Goal: Information Seeking & Learning: Learn about a topic

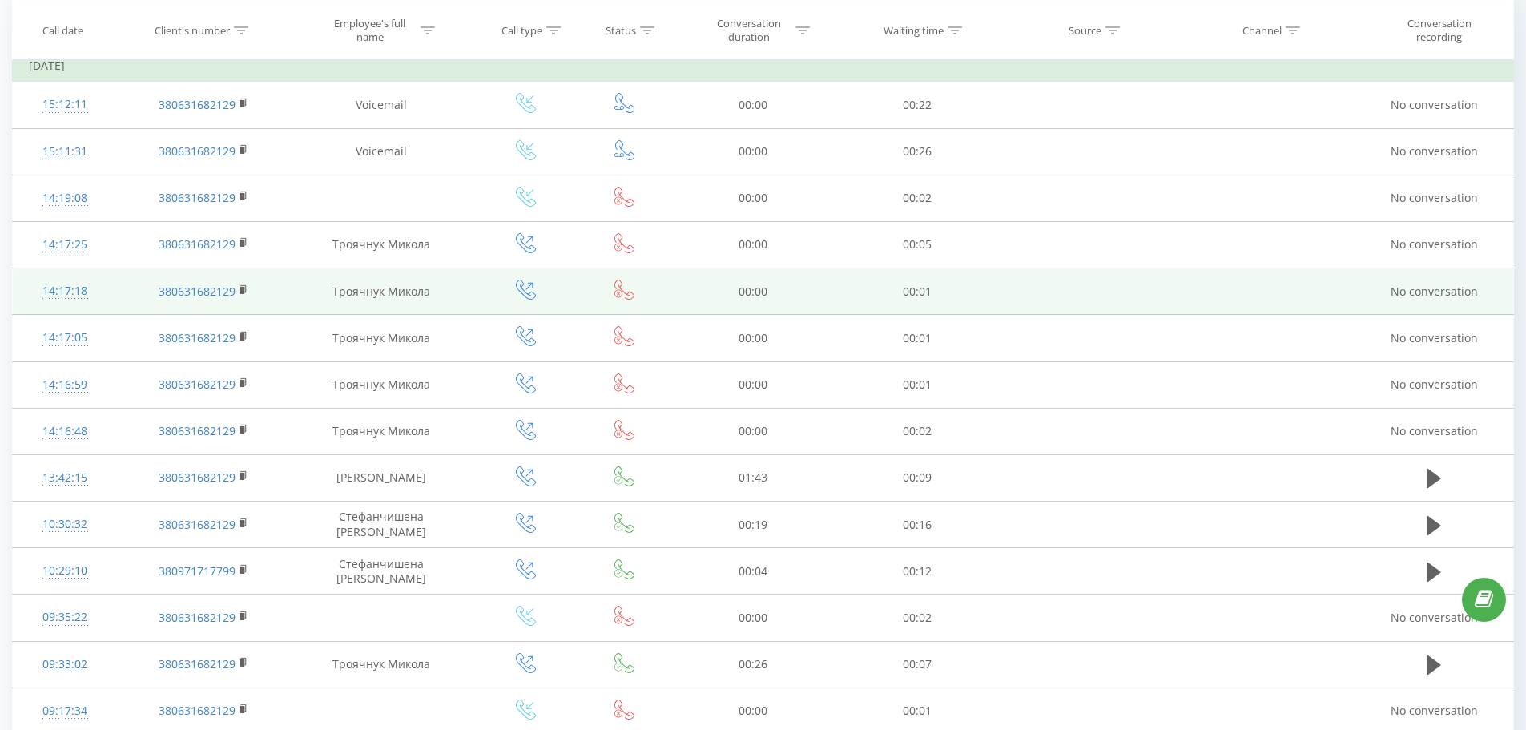
scroll to position [160, 0]
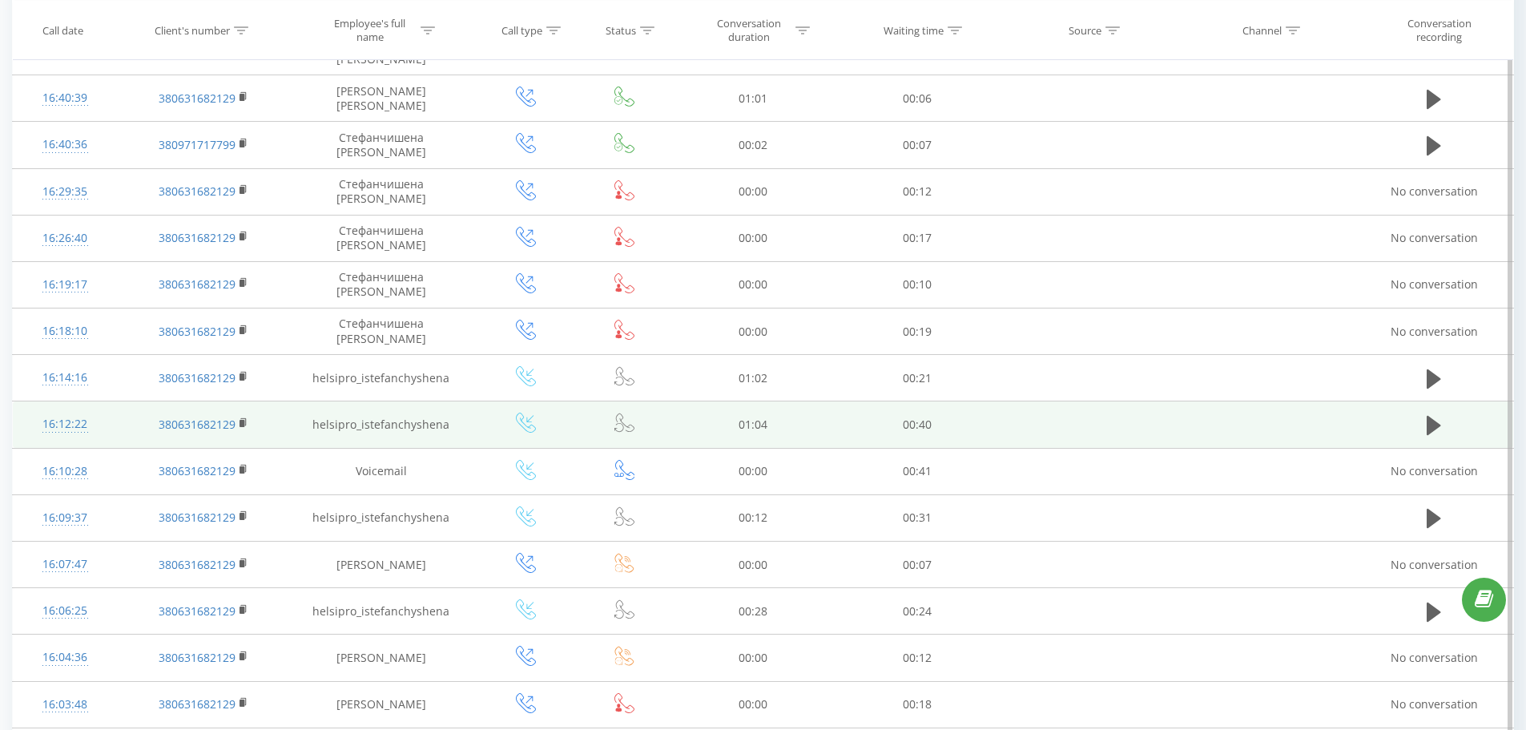
scroll to position [400, 0]
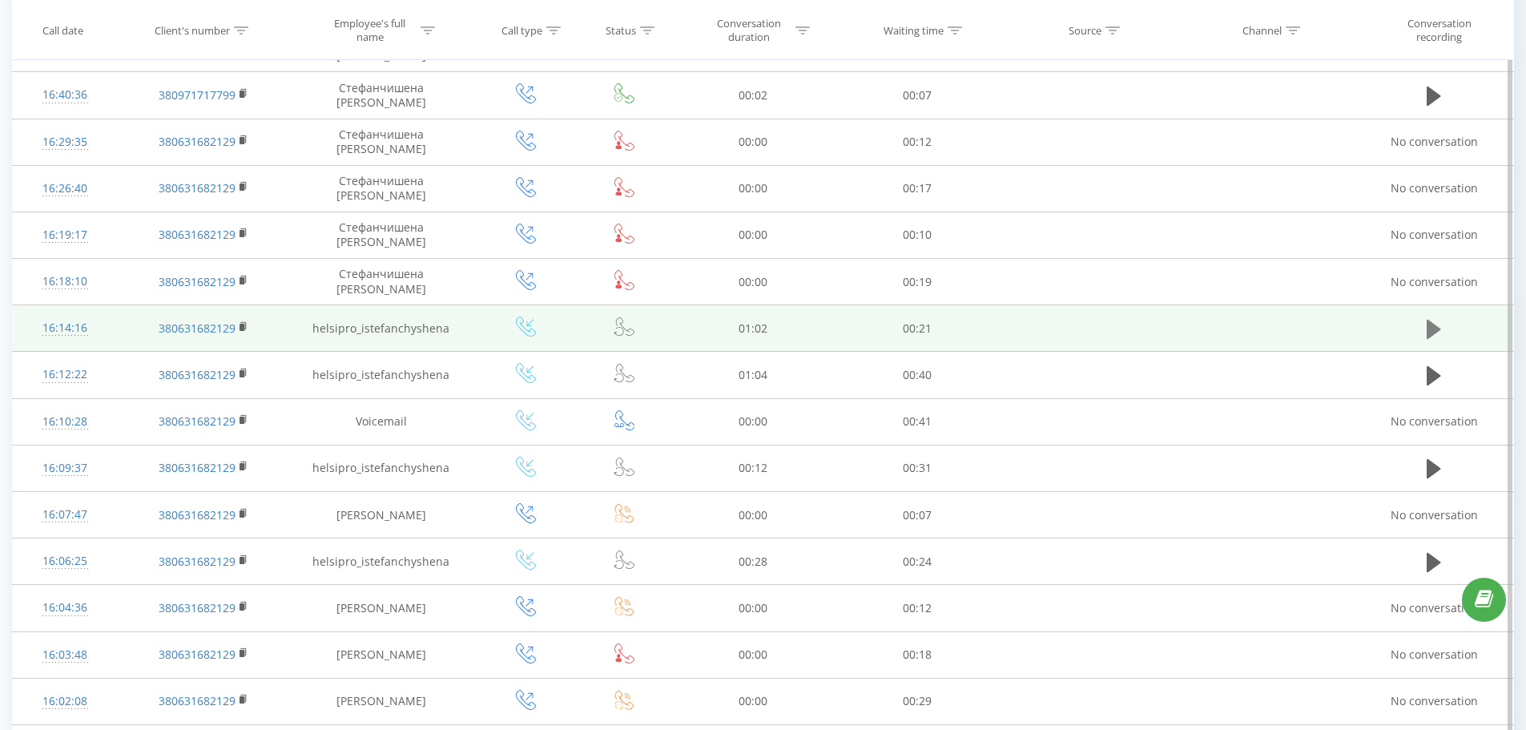
click at [1422, 330] on button at bounding box center [1433, 329] width 24 height 24
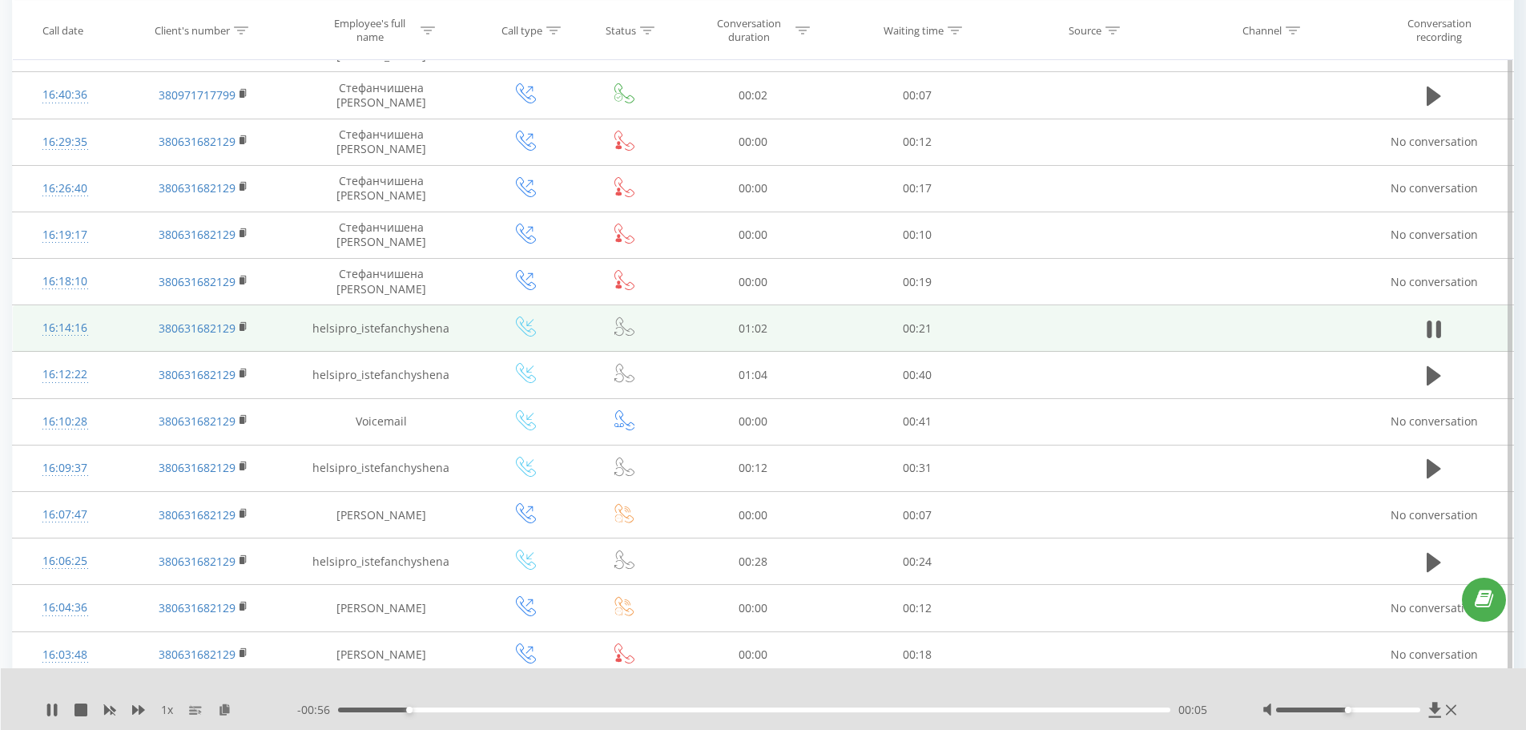
click at [1088, 709] on div "00:05" at bounding box center [754, 709] width 833 height 5
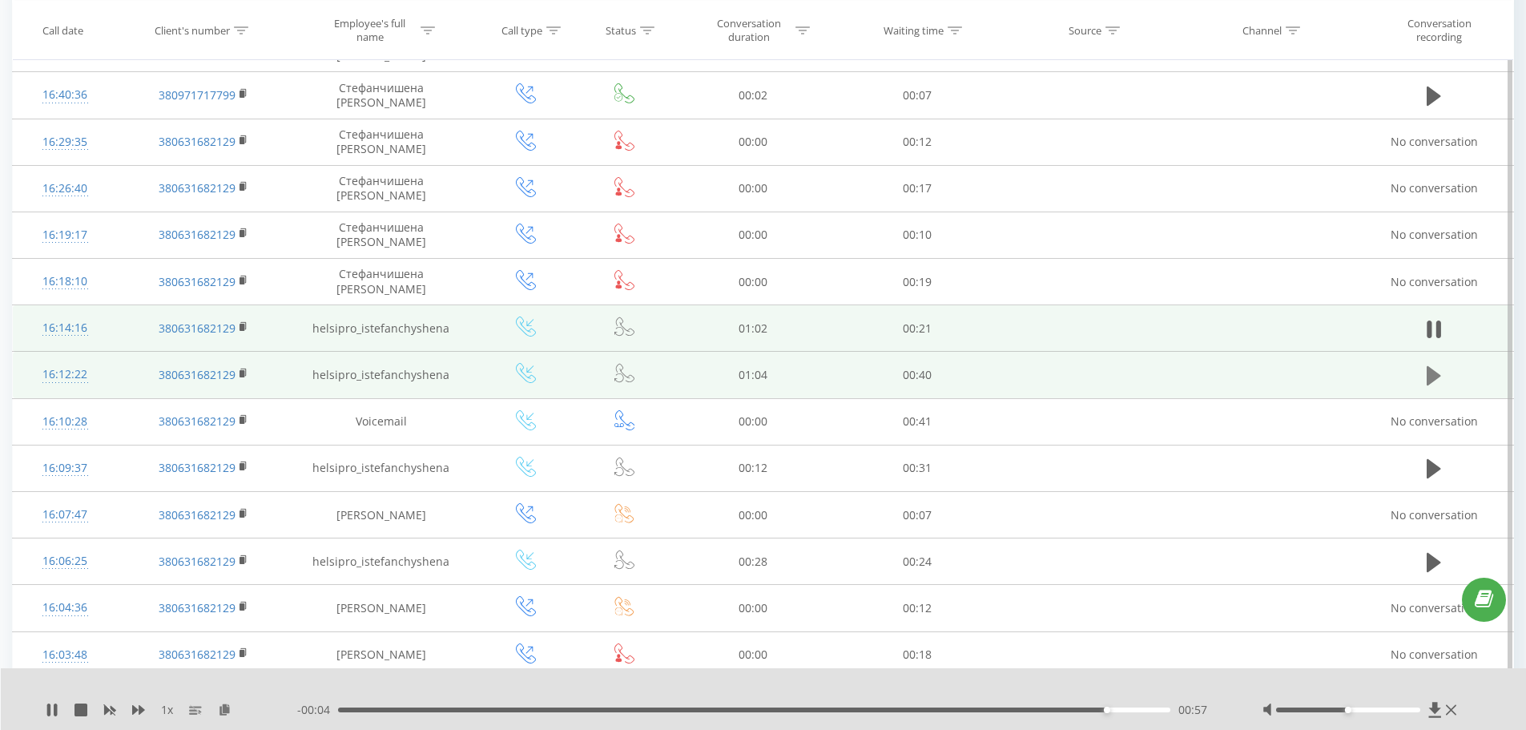
click at [1432, 376] on icon at bounding box center [1433, 375] width 14 height 19
click at [1112, 709] on div "01:00" at bounding box center [754, 709] width 833 height 5
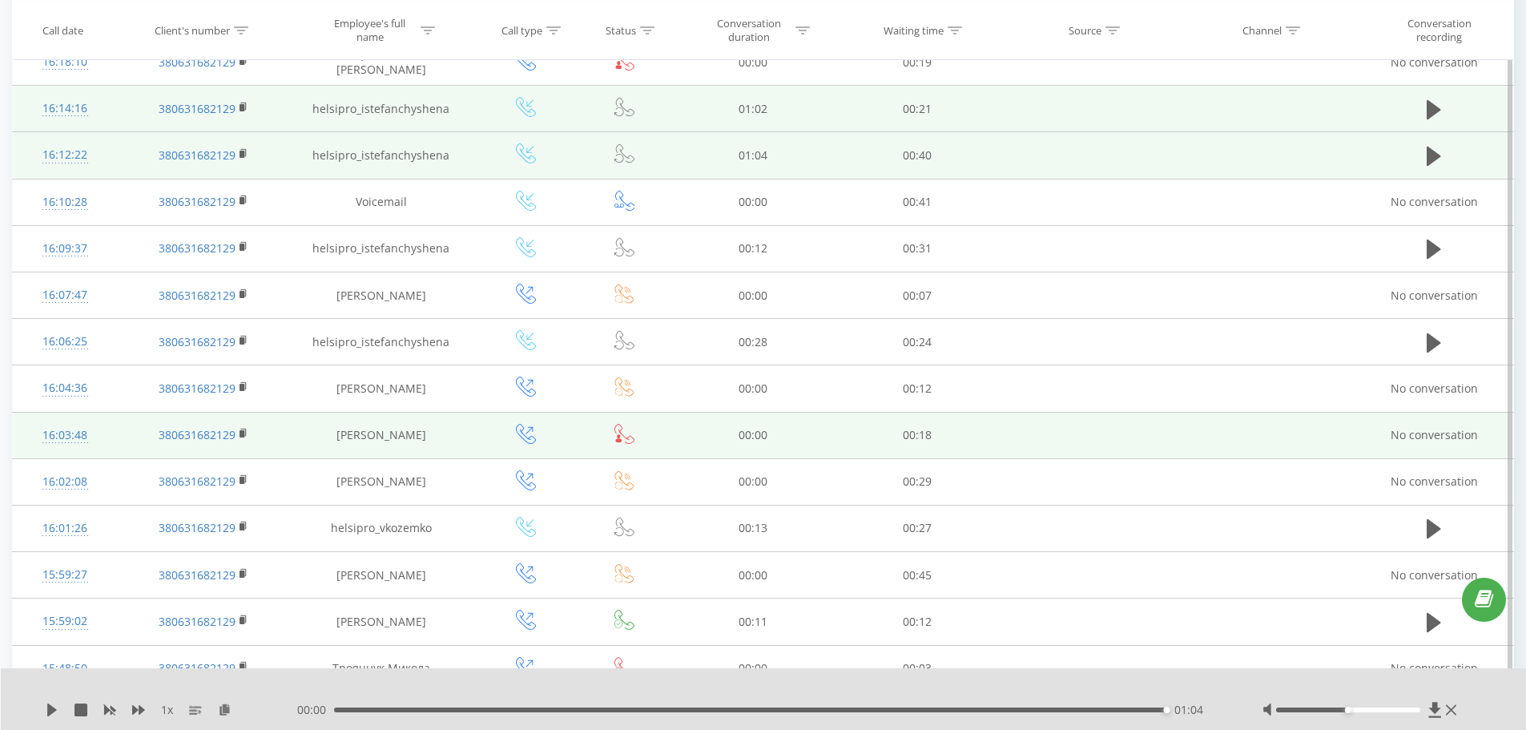
scroll to position [641, 0]
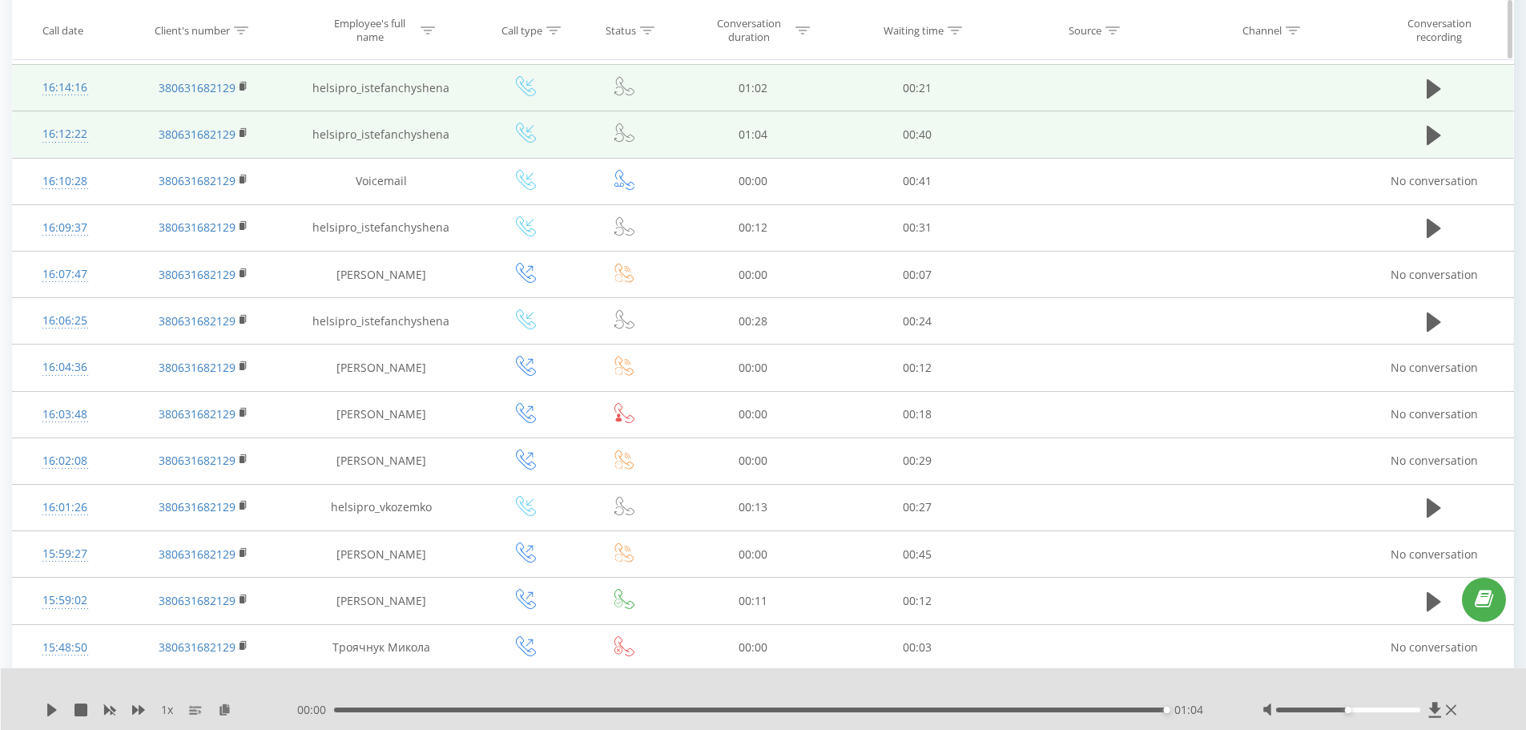
click at [969, 30] on div "Waiting time" at bounding box center [917, 30] width 164 height 14
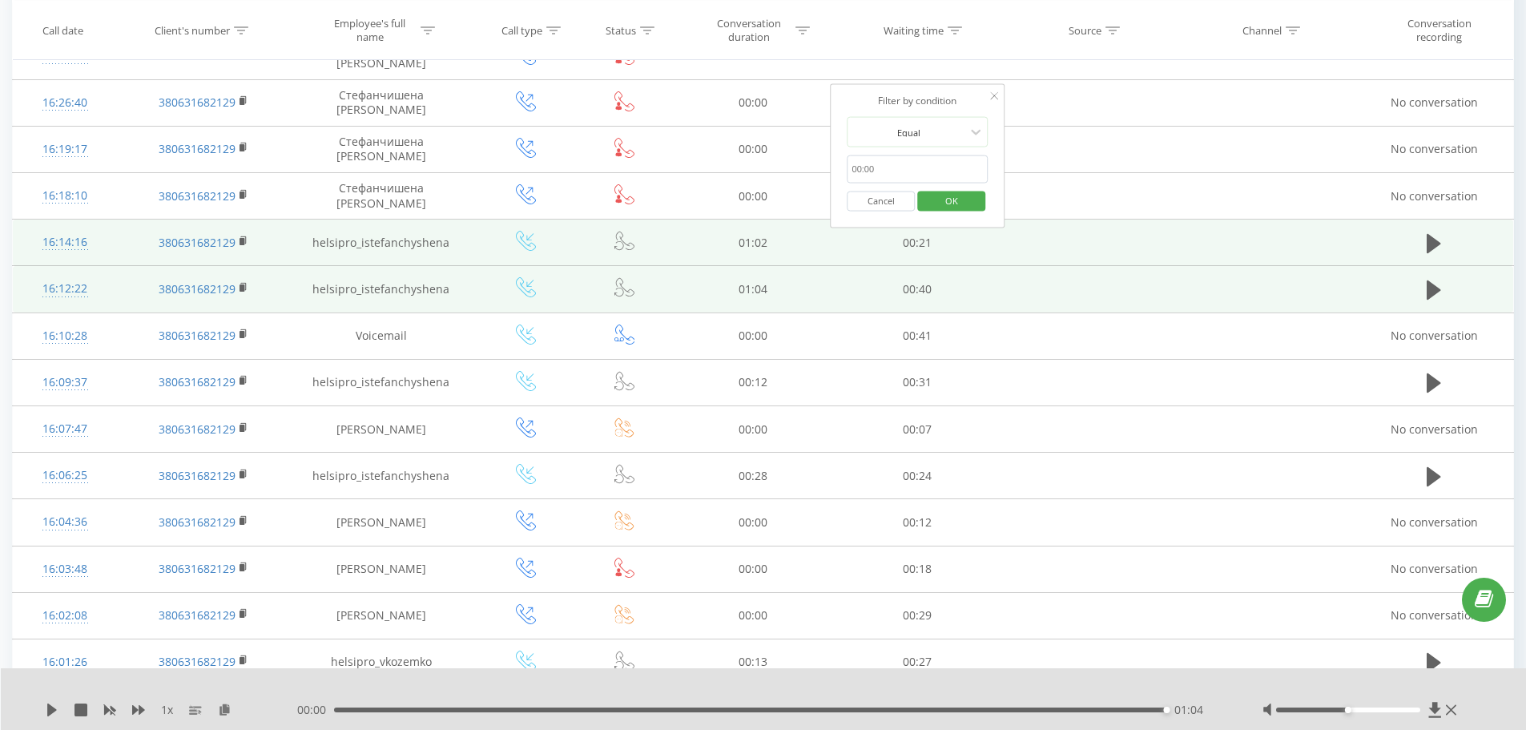
scroll to position [481, 0]
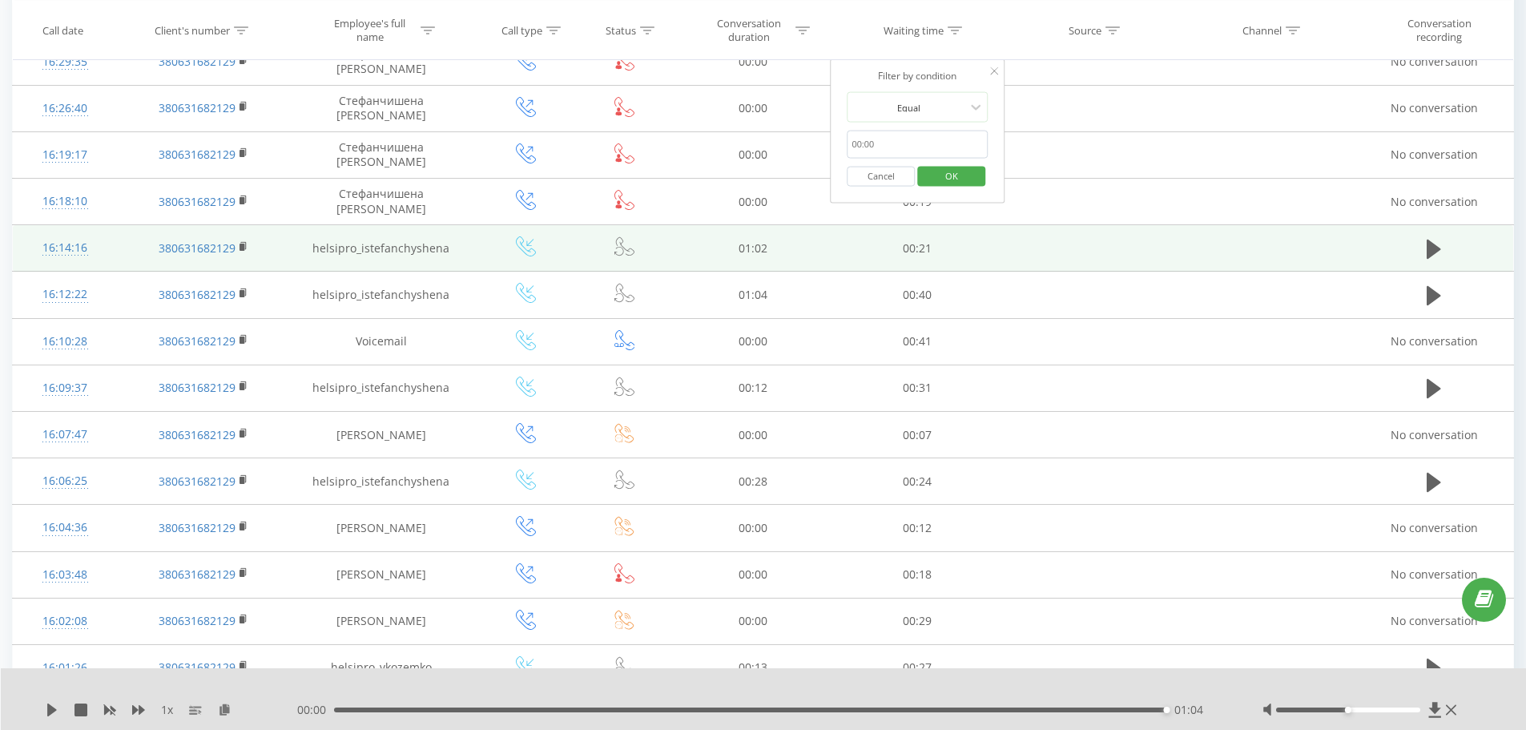
click at [992, 73] on icon at bounding box center [994, 71] width 8 height 8
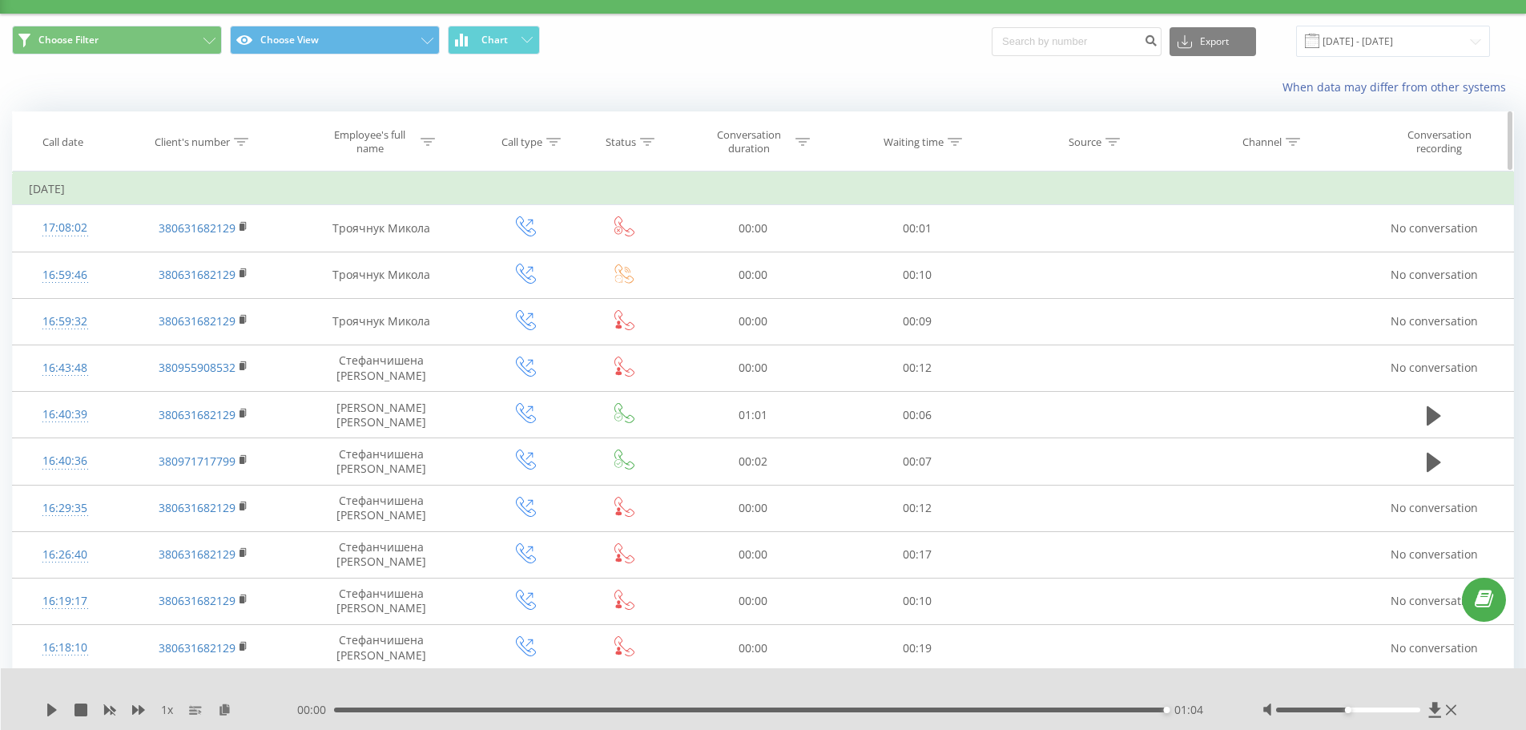
scroll to position [0, 0]
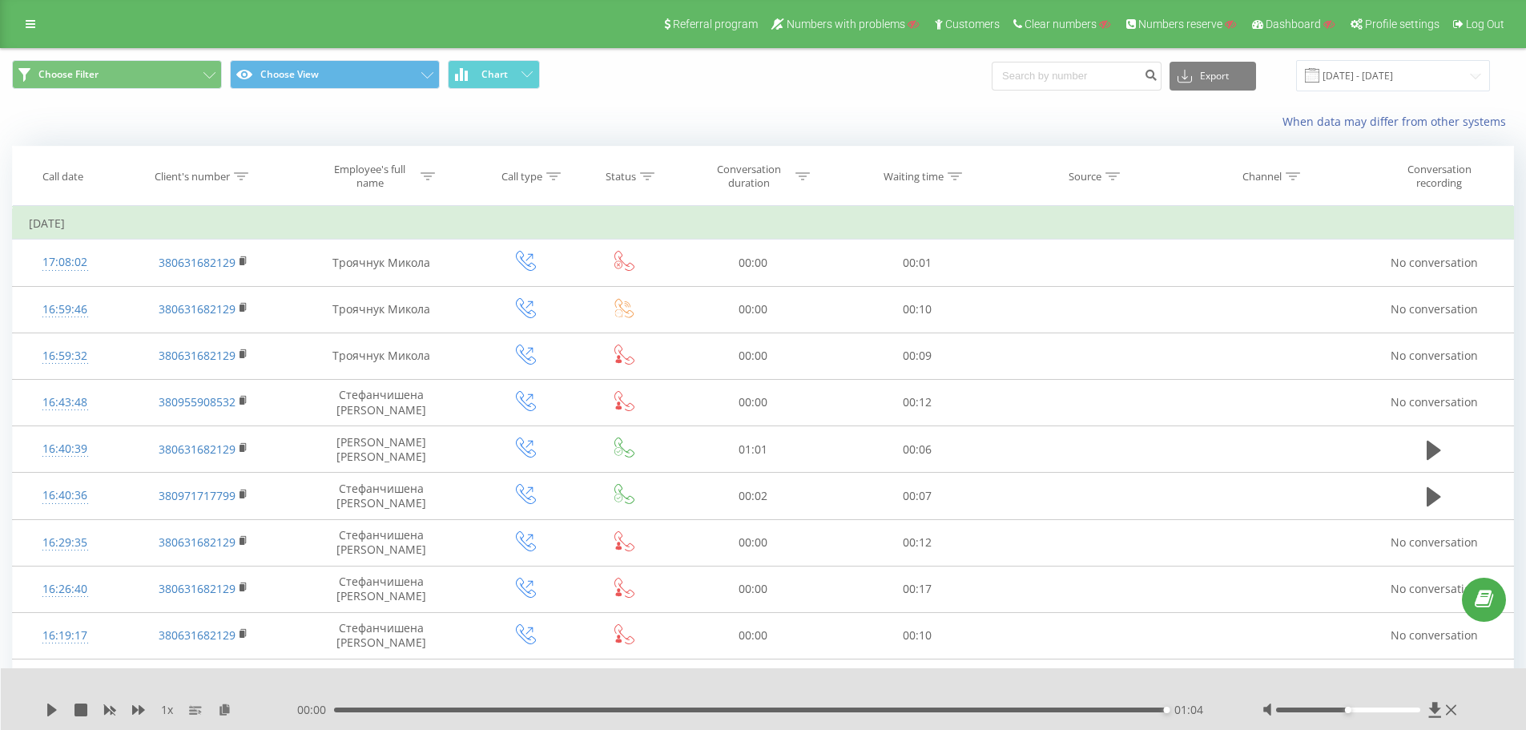
click at [680, 135] on div "When data may differ from other systems" at bounding box center [763, 122] width 1524 height 38
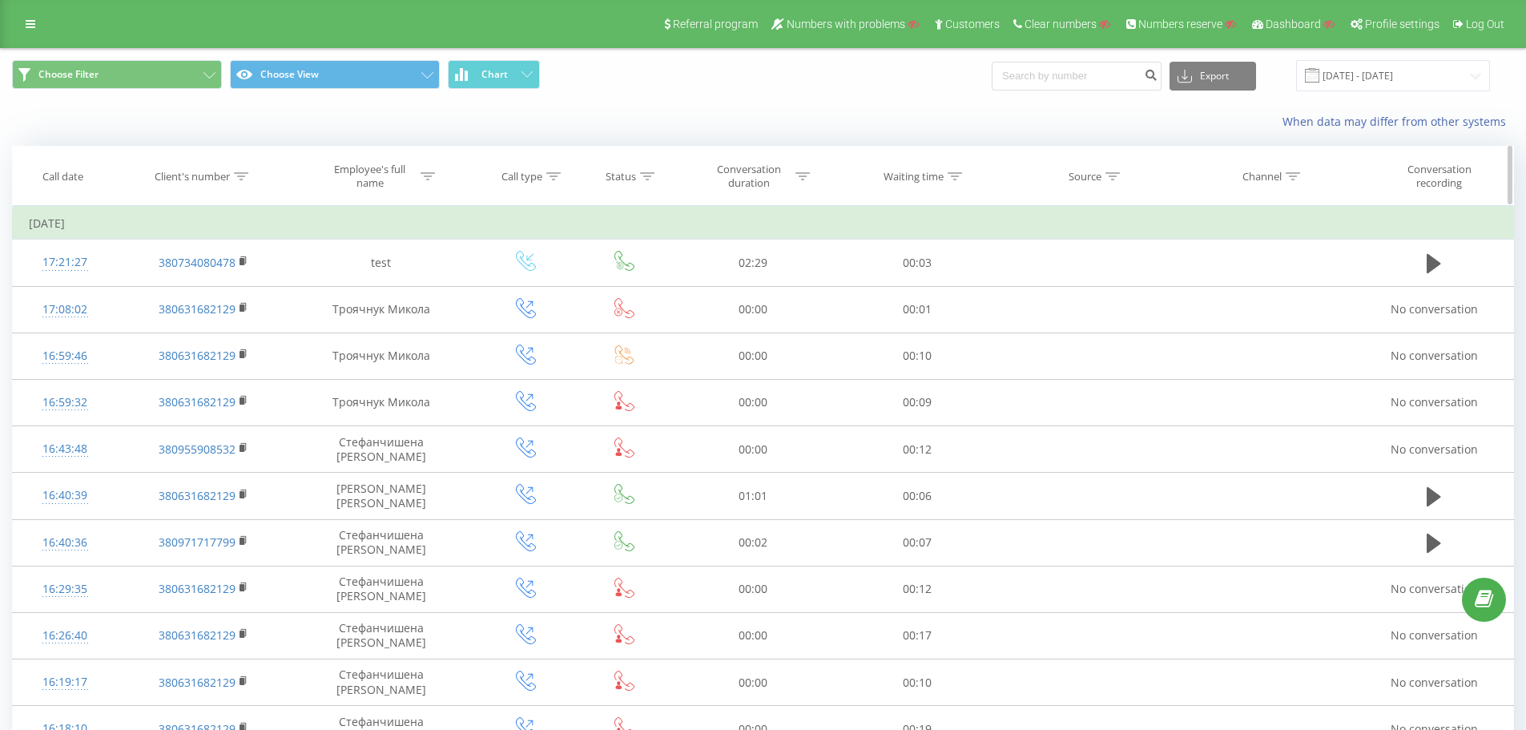
click at [556, 160] on th "Call type" at bounding box center [526, 176] width 106 height 59
